Goal: Task Accomplishment & Management: Use online tool/utility

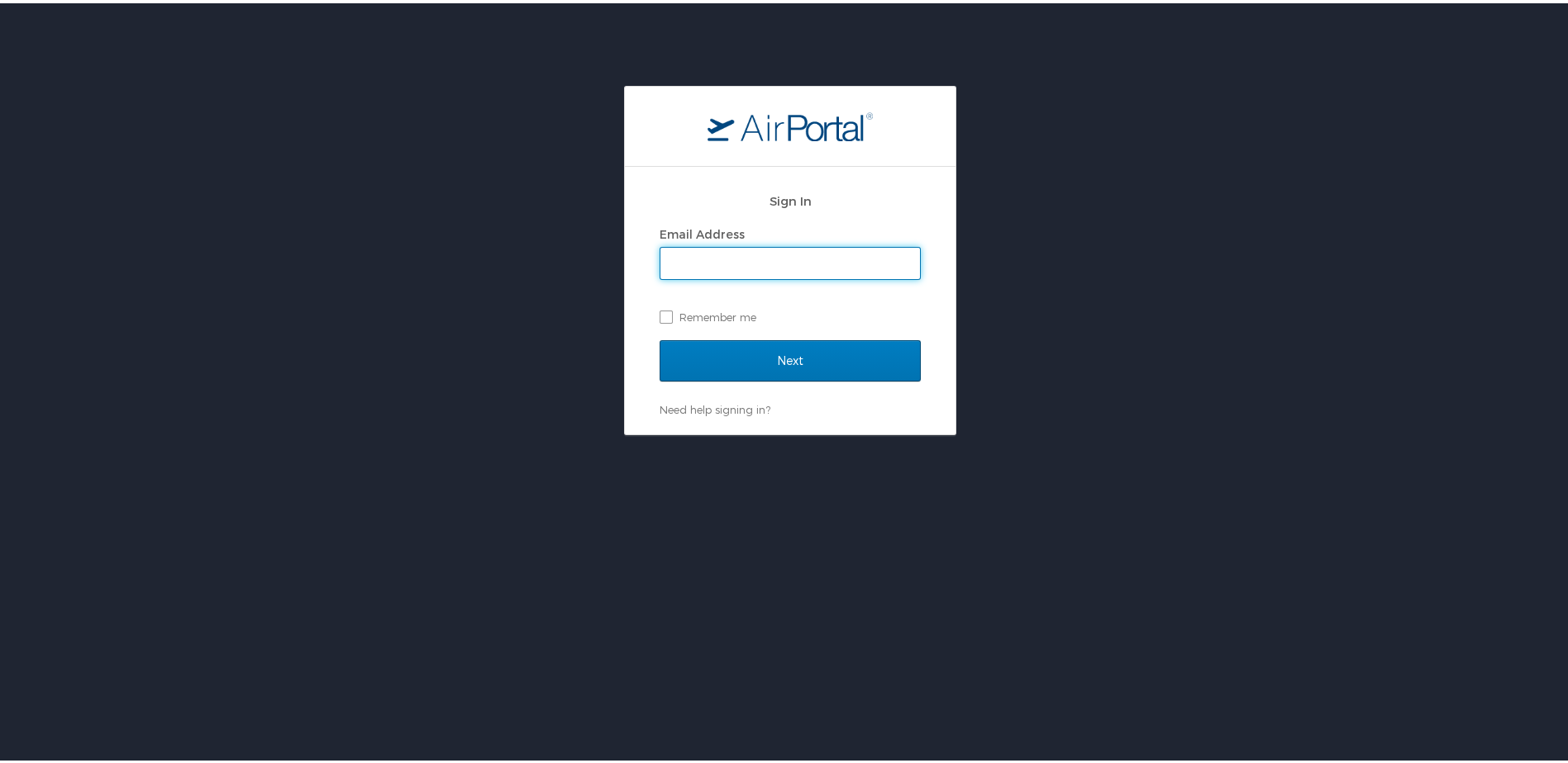
click at [701, 247] on input "Email Address" at bounding box center [789, 260] width 259 height 31
type input "[EMAIL_ADDRESS][PERSON_NAME][DOMAIN_NAME]"
click at [659, 313] on label "Remember me" at bounding box center [789, 314] width 261 height 25
click at [659, 313] on input "Remember me" at bounding box center [665, 313] width 11 height 11
checkbox input "true"
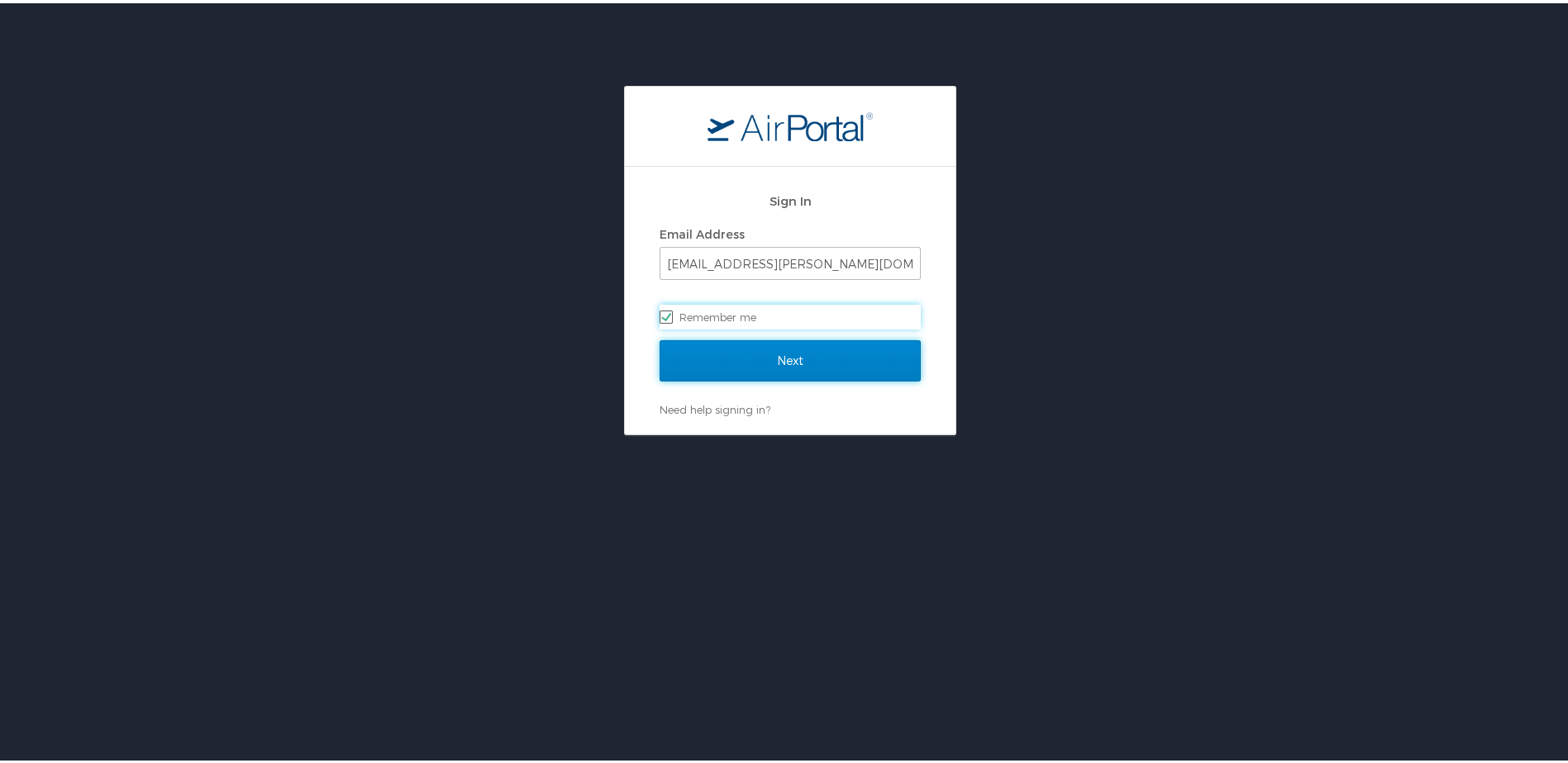
click at [723, 359] on input "Next" at bounding box center [789, 358] width 261 height 41
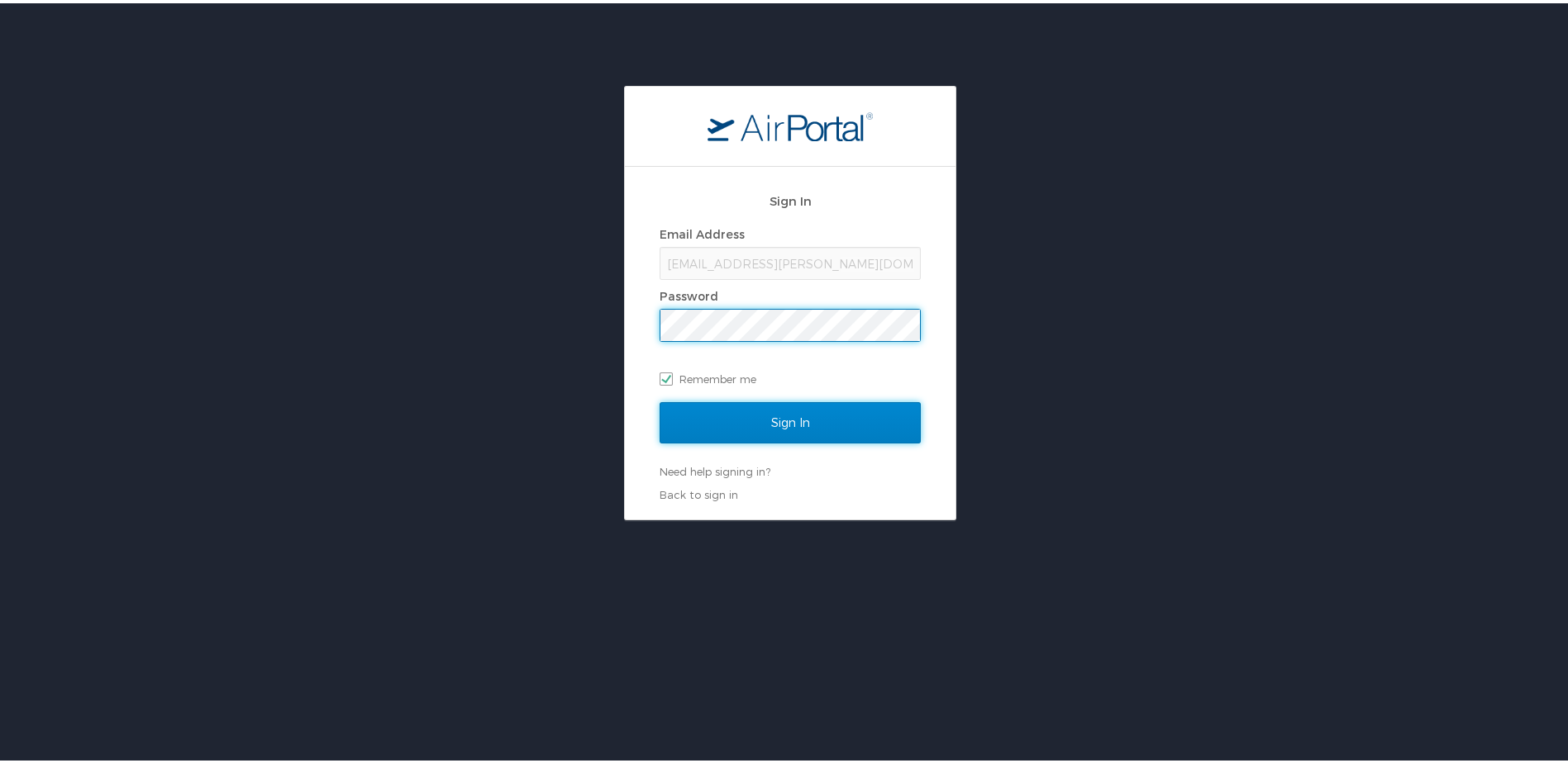
click at [772, 426] on input "Sign In" at bounding box center [789, 420] width 261 height 41
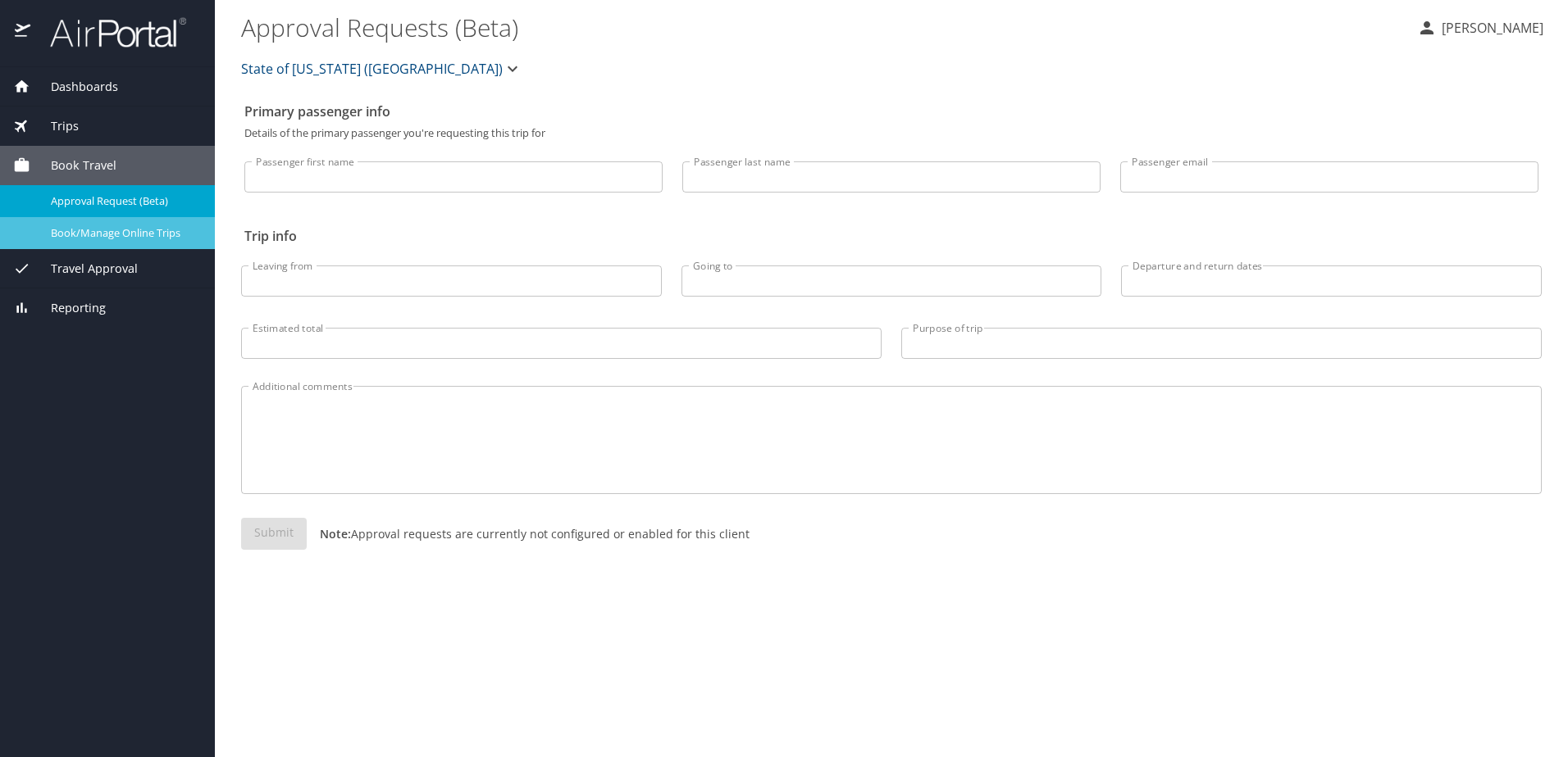
click at [129, 239] on span "Book/Manage Online Trips" at bounding box center [123, 233] width 144 height 16
